Goal: Task Accomplishment & Management: Use online tool/utility

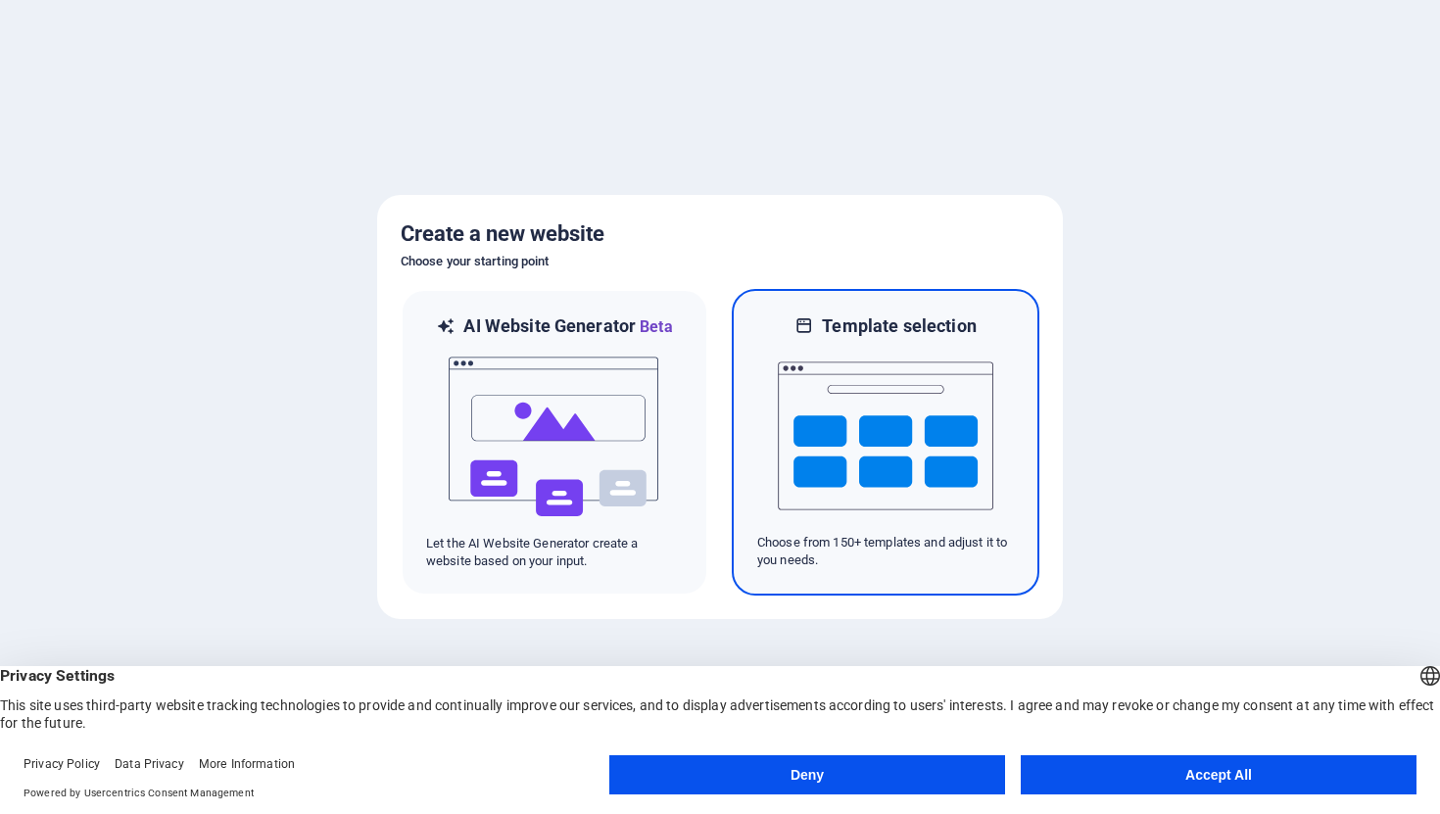
click at [879, 401] on img at bounding box center [886, 436] width 216 height 196
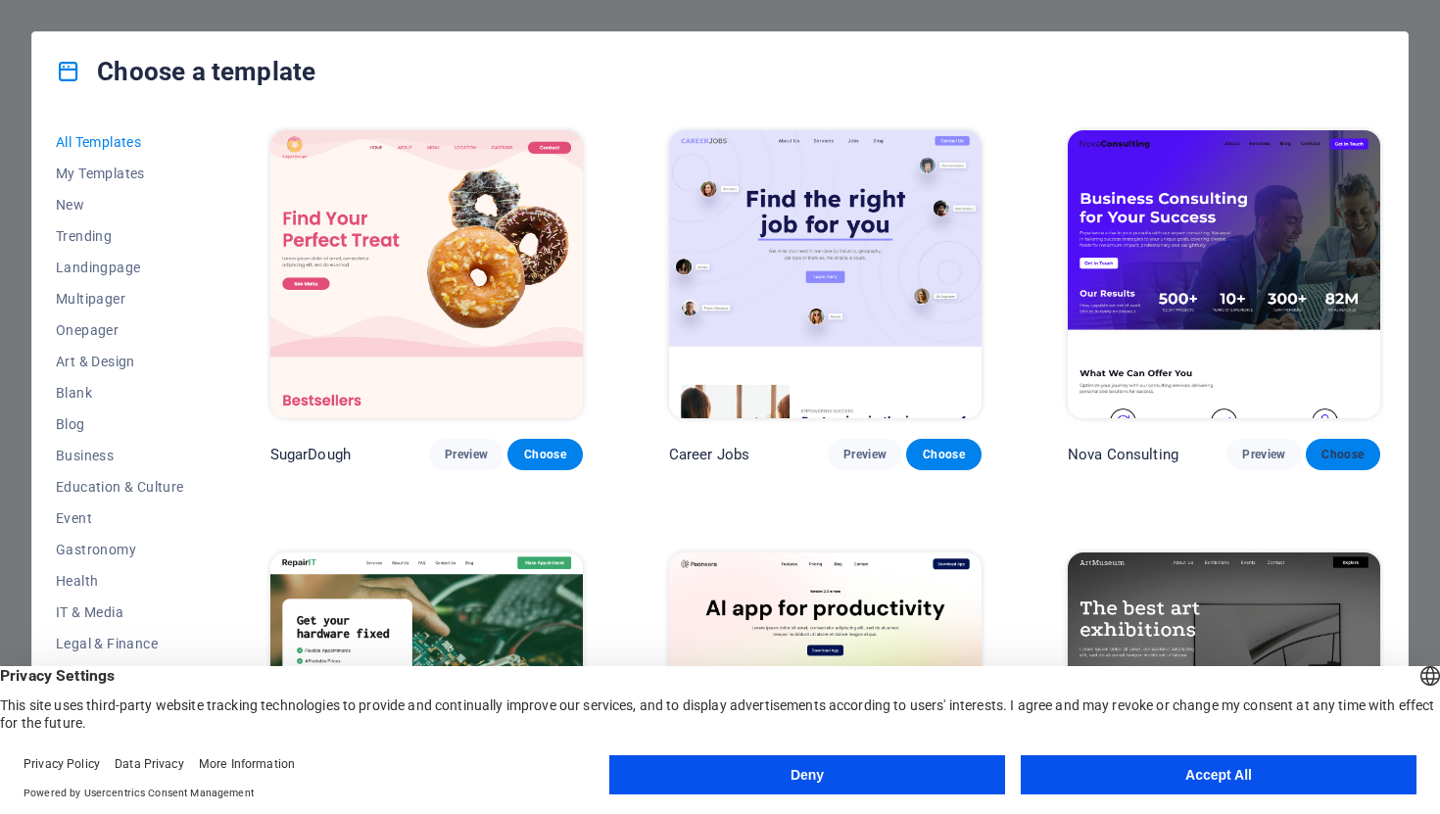
click at [1362, 449] on button "Choose" at bounding box center [1343, 454] width 74 height 31
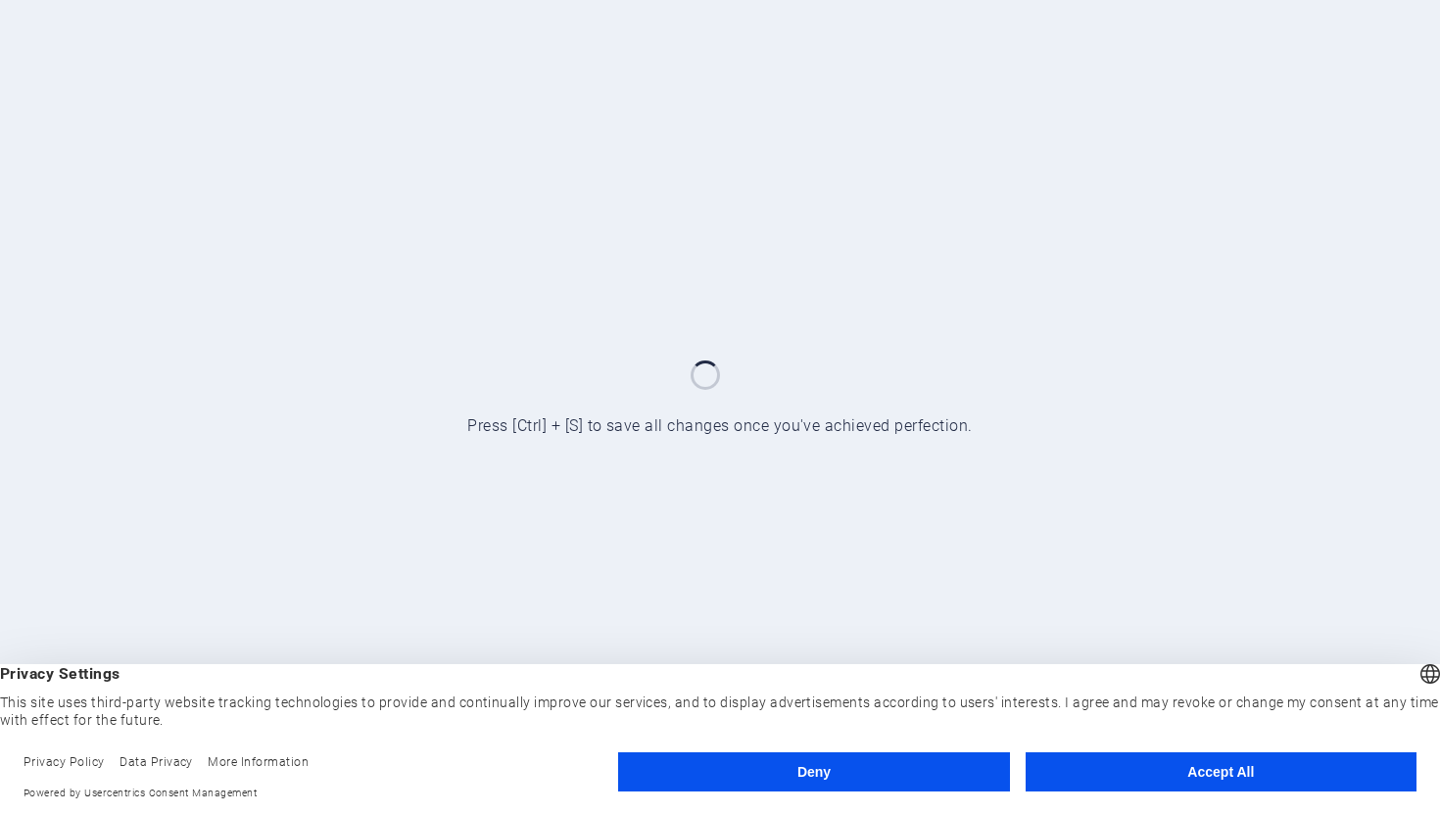
click at [1183, 773] on button "Accept All" at bounding box center [1221, 772] width 391 height 39
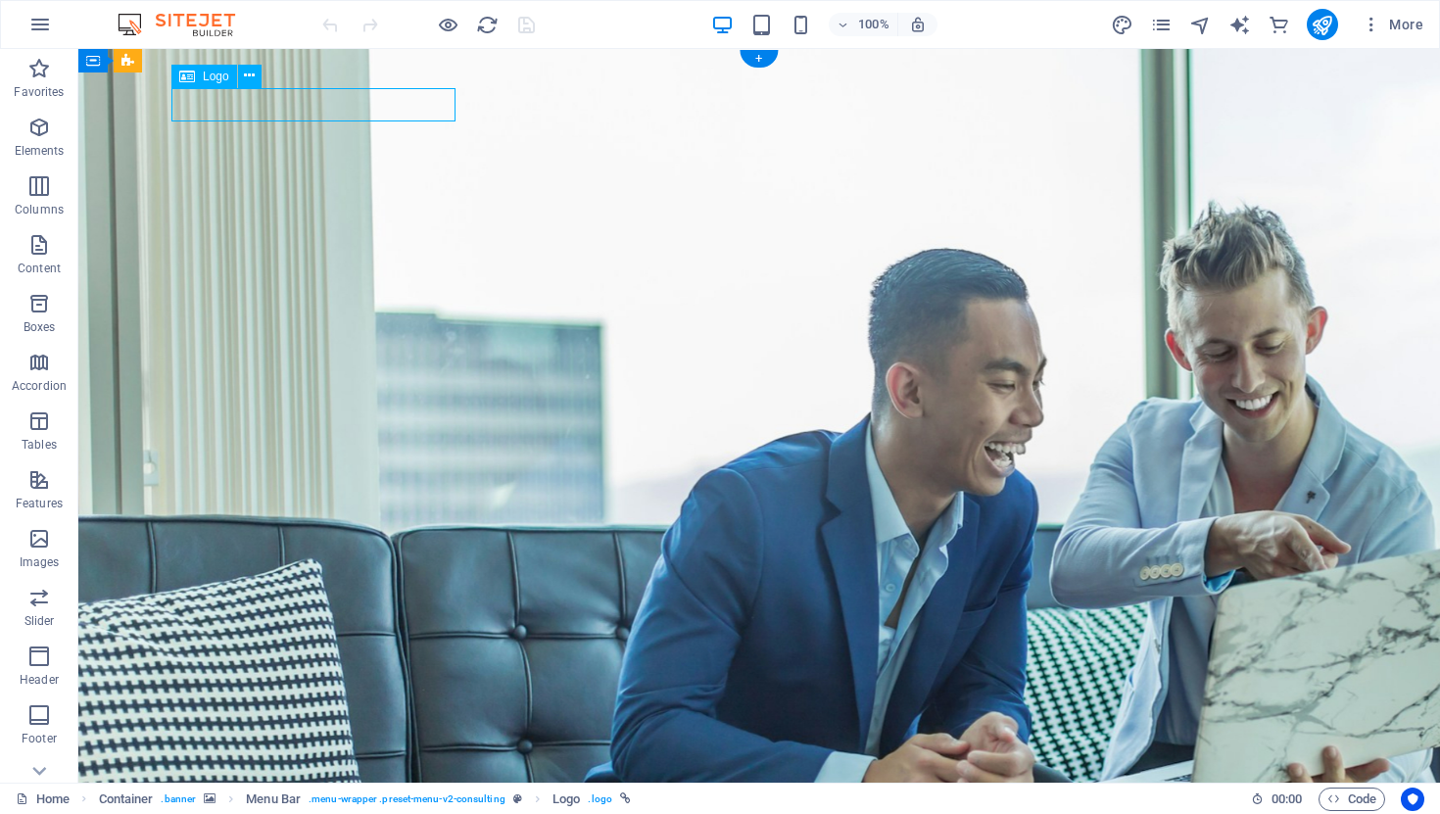
select select "px"
